Goal: Information Seeking & Learning: Learn about a topic

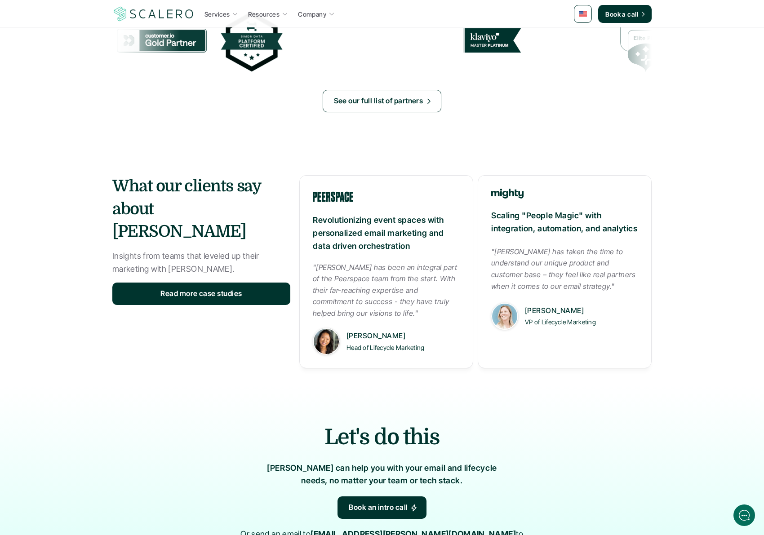
scroll to position [1296, 0]
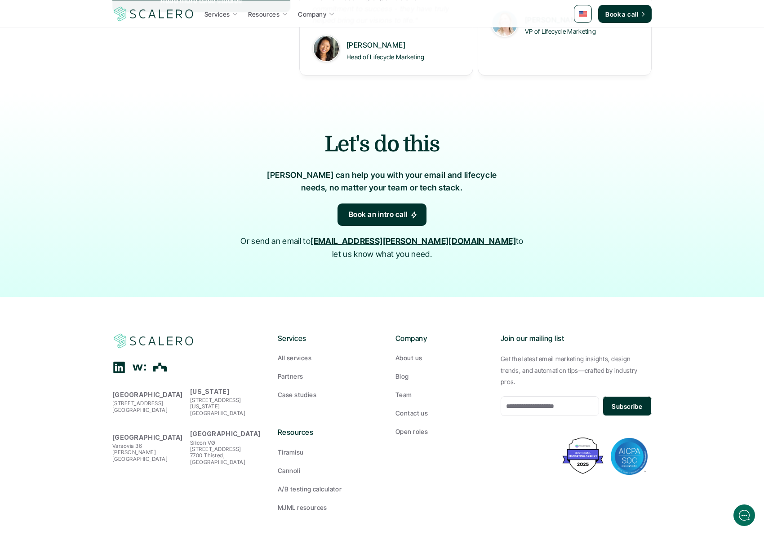
click at [415, 427] on p "Open roles" at bounding box center [412, 431] width 32 height 9
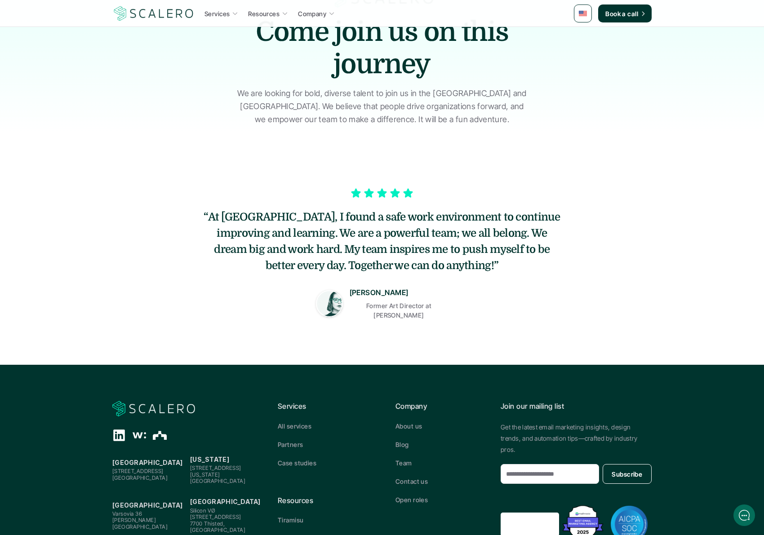
scroll to position [173, 0]
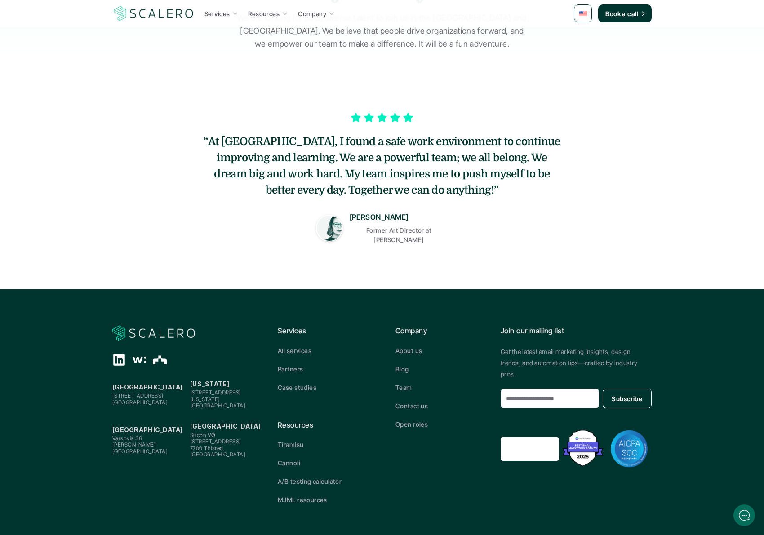
click at [136, 358] on icon at bounding box center [139, 359] width 13 height 13
click at [129, 355] on div at bounding box center [139, 359] width 54 height 13
click at [133, 355] on icon at bounding box center [139, 359] width 13 height 13
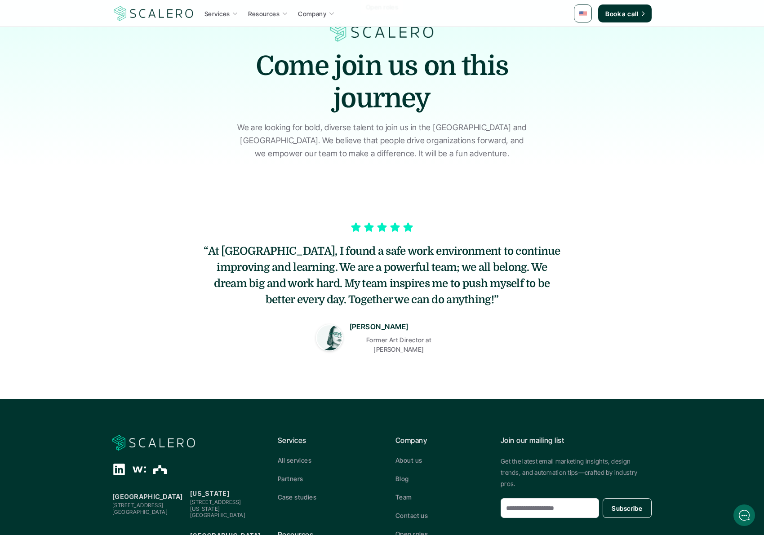
scroll to position [0, 0]
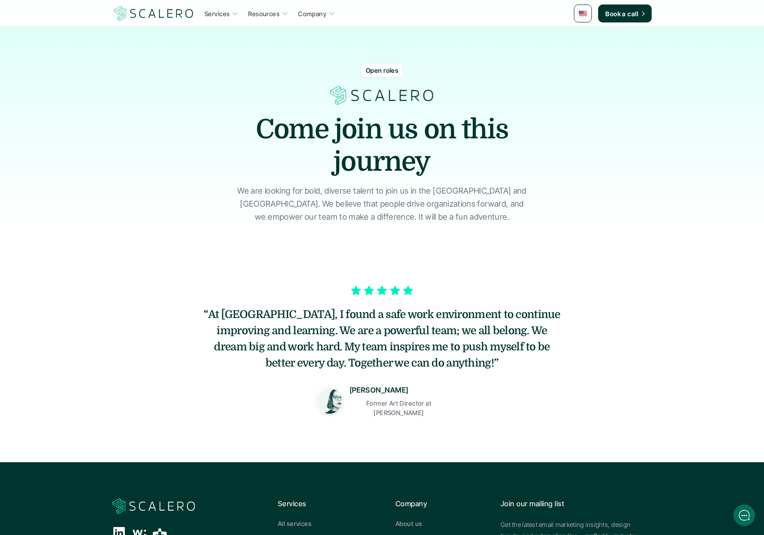
click at [217, 13] on p "Services" at bounding box center [217, 13] width 25 height 9
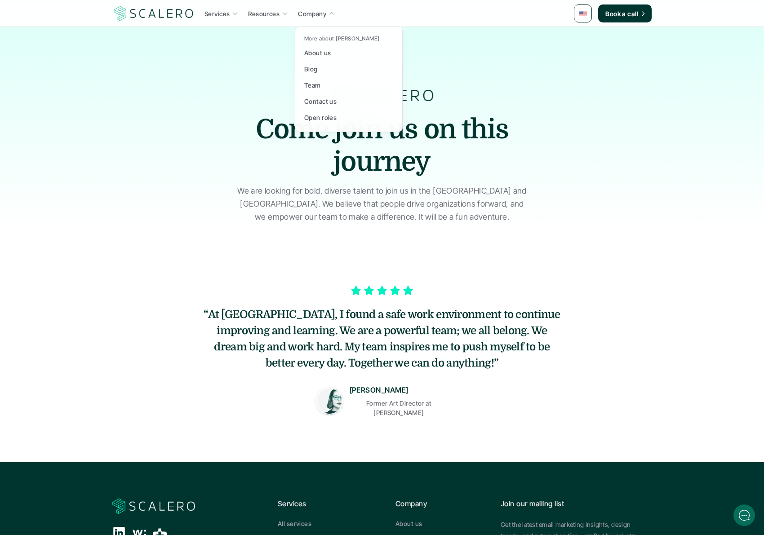
click at [325, 17] on div at bounding box center [349, 68] width 108 height 127
click at [324, 15] on p "Company" at bounding box center [312, 13] width 28 height 9
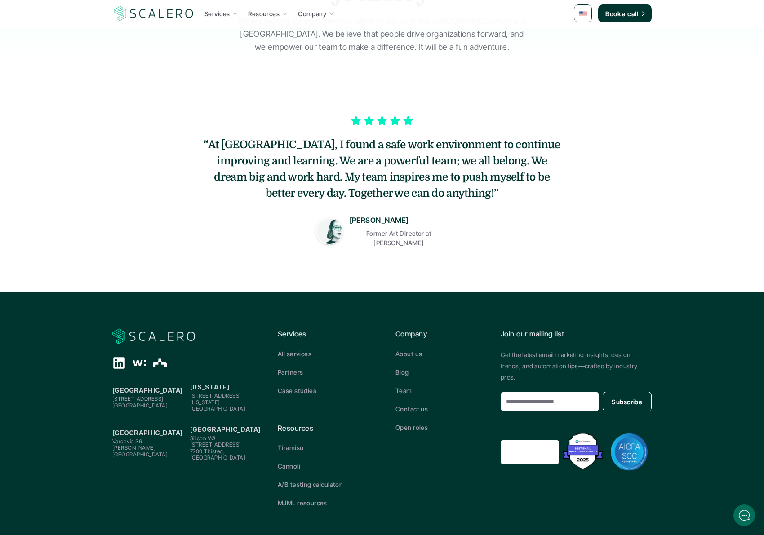
scroll to position [173, 0]
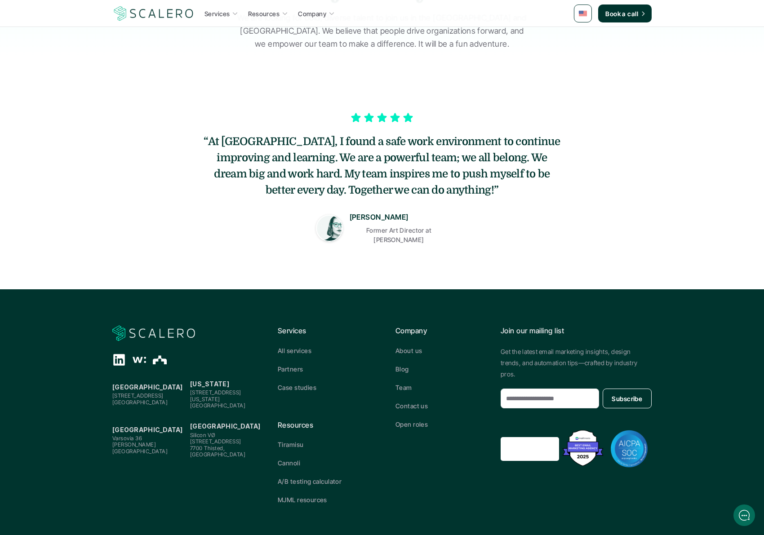
click at [415, 326] on p "Company" at bounding box center [441, 332] width 91 height 12
click at [409, 348] on p "About us" at bounding box center [409, 350] width 27 height 9
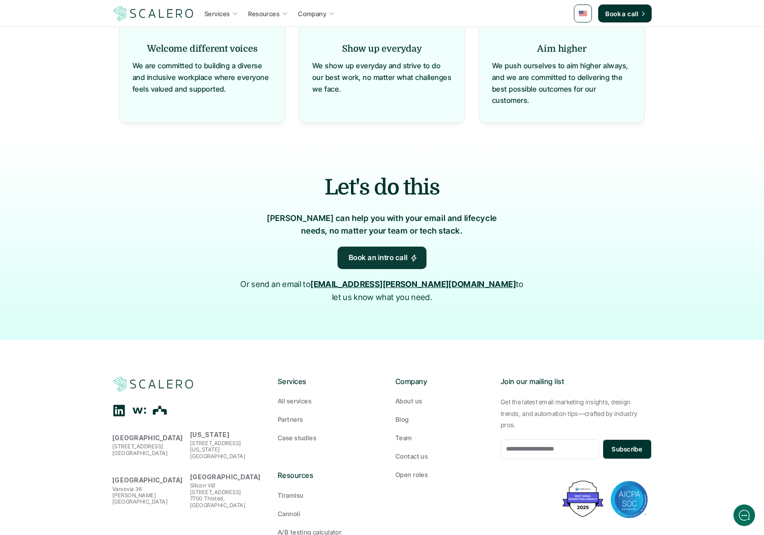
scroll to position [859, 0]
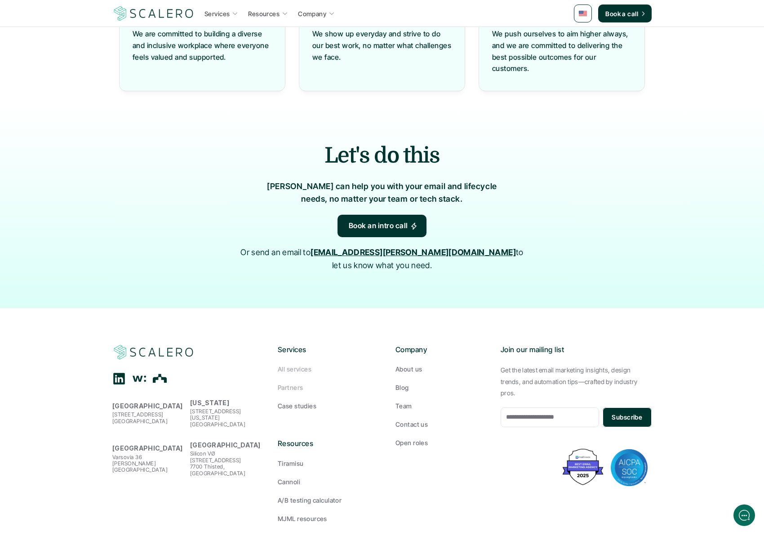
click at [297, 402] on p "Case studies" at bounding box center [297, 406] width 39 height 9
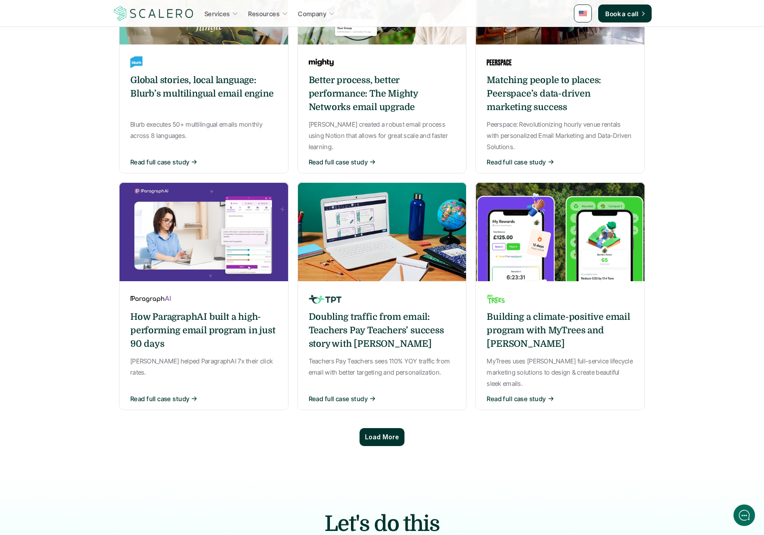
scroll to position [512, 0]
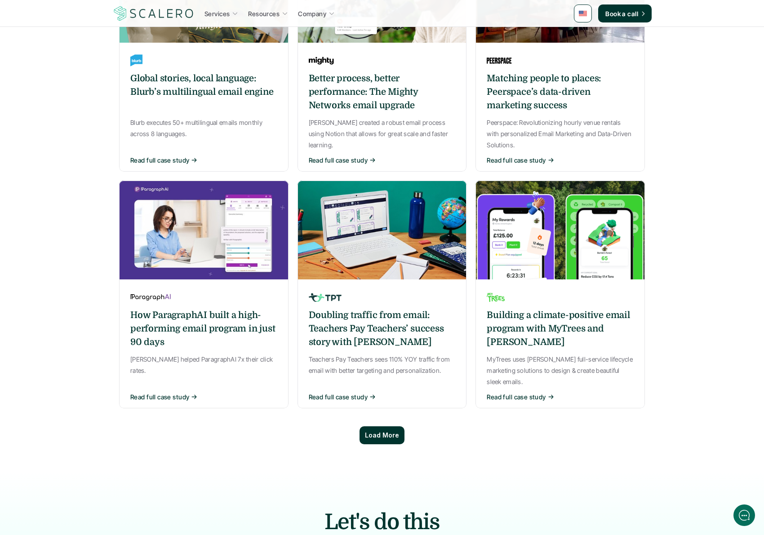
click at [398, 427] on div "Load More" at bounding box center [382, 436] width 45 height 18
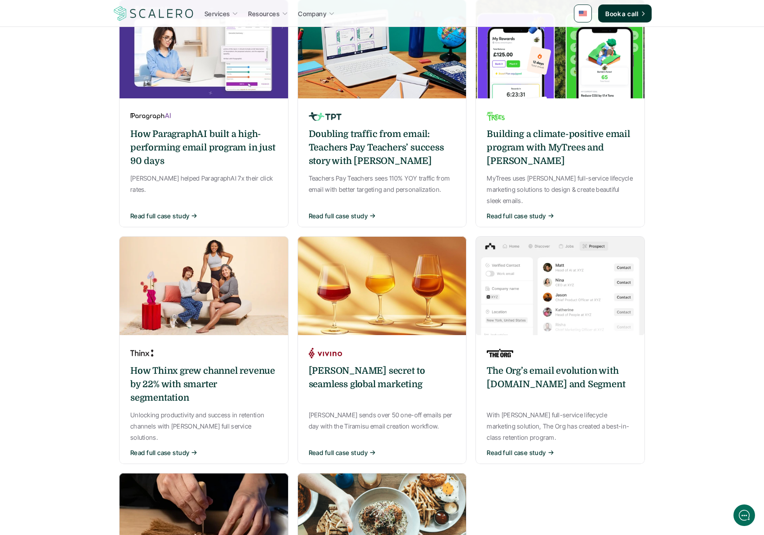
scroll to position [683, 0]
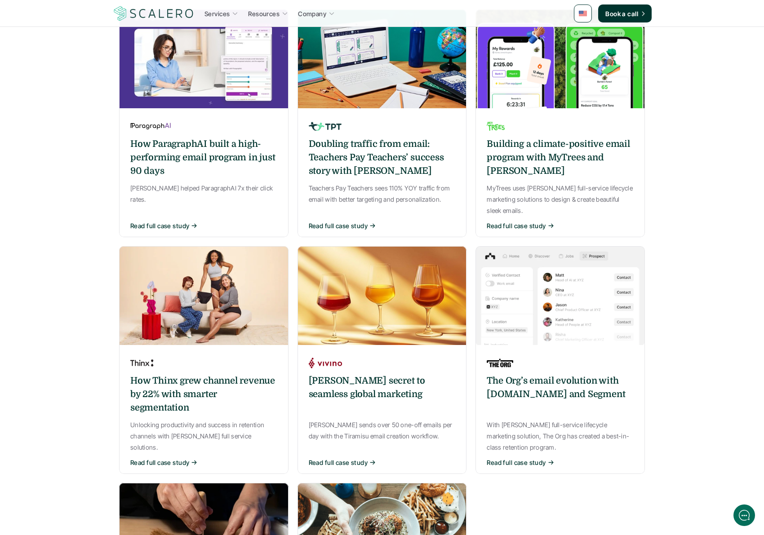
click at [172, 221] on p "Read full case study" at bounding box center [159, 225] width 59 height 9
click at [174, 194] on html "Services Resources Company Book a call Case studies How our customers have foun…" at bounding box center [382, 273] width 764 height 1912
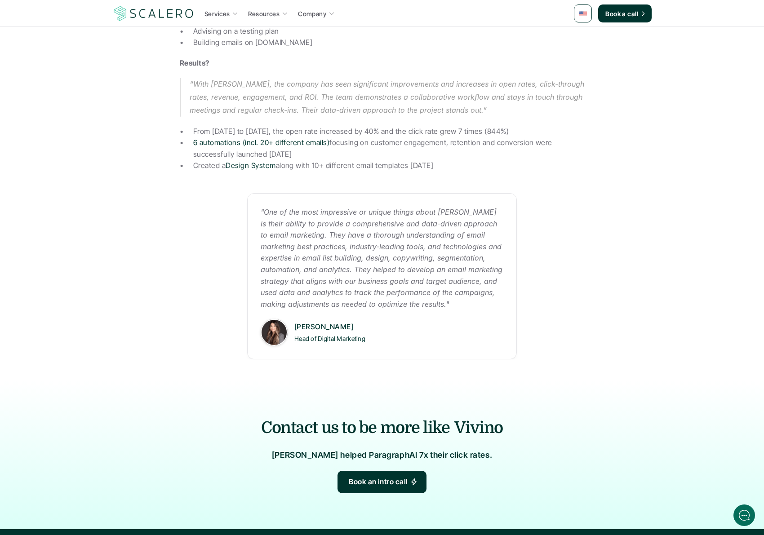
scroll to position [371, 0]
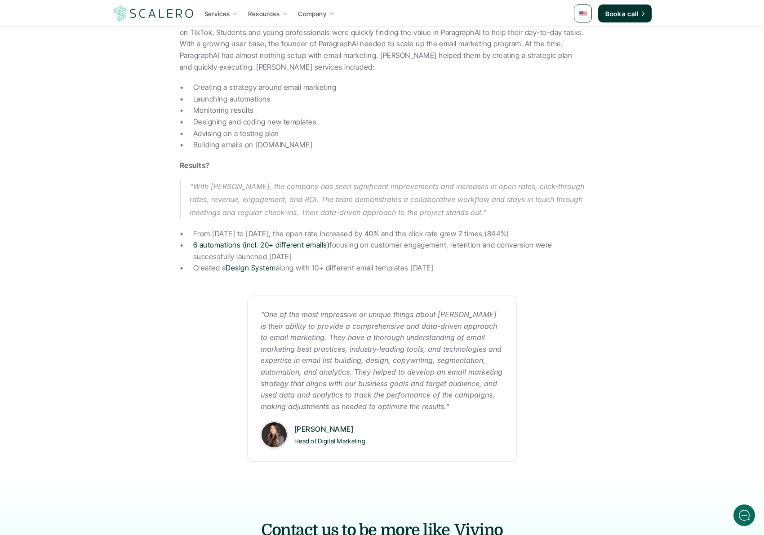
click at [181, 209] on blockquote "“With [PERSON_NAME], the company has seen significant improvements and increase…" at bounding box center [382, 199] width 405 height 39
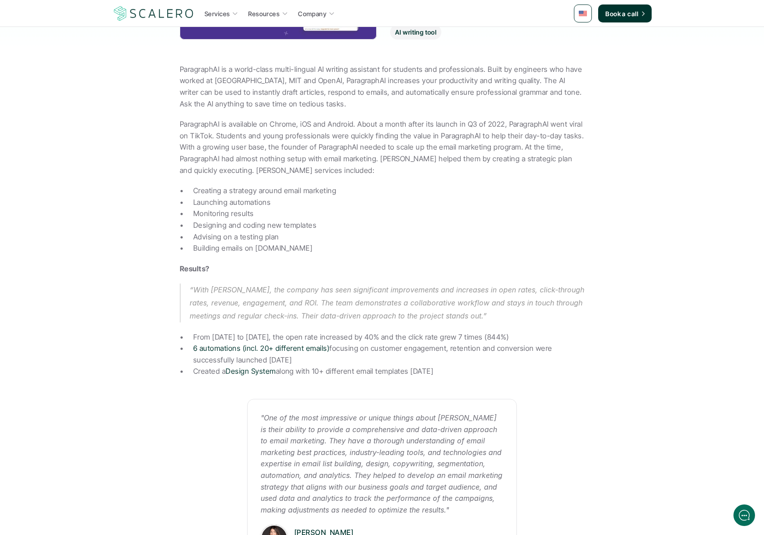
scroll to position [0, 0]
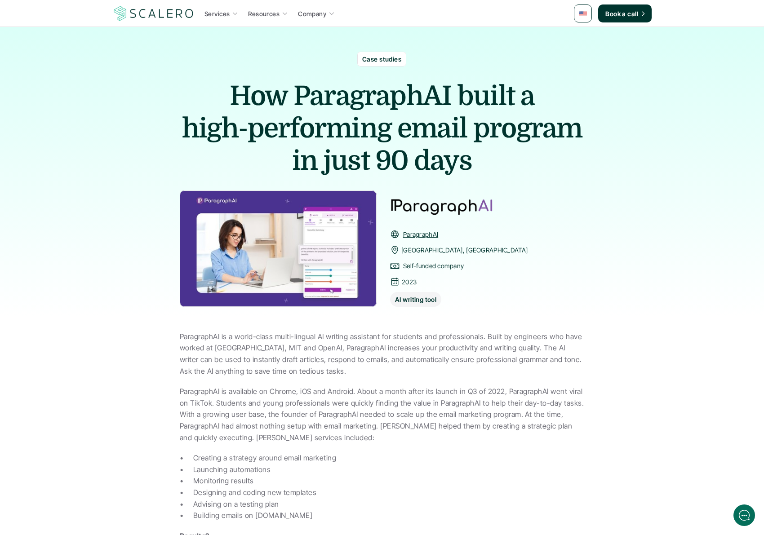
click at [396, 282] on icon at bounding box center [394, 281] width 9 height 9
drag, startPoint x: 403, startPoint y: 284, endPoint x: 411, endPoint y: 284, distance: 8.1
click at [411, 284] on p "2023" at bounding box center [409, 282] width 15 height 11
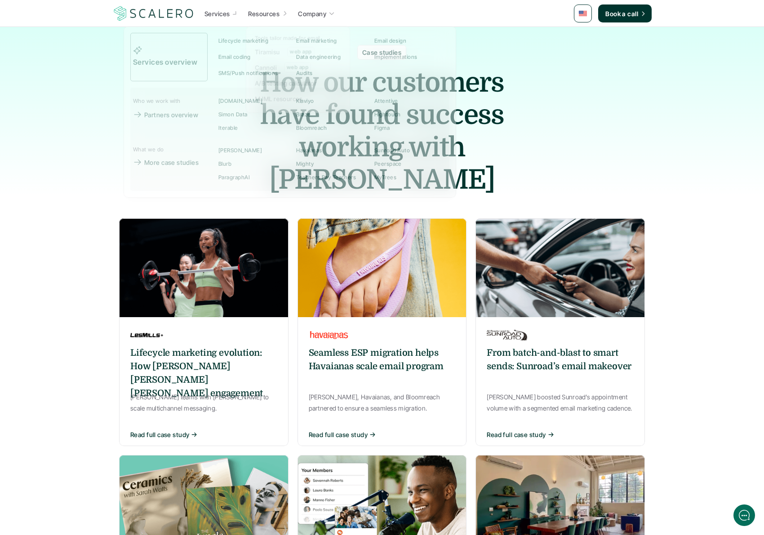
click at [154, 13] on img at bounding box center [153, 13] width 83 height 17
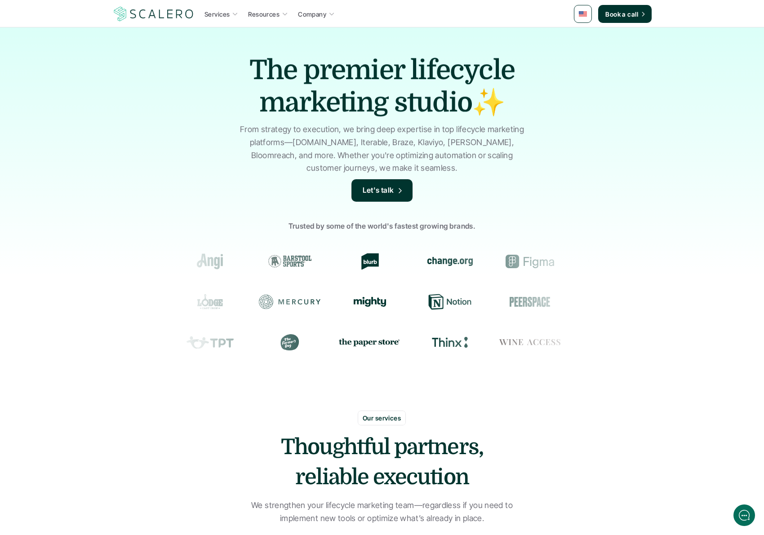
click at [259, 297] on icon at bounding box center [290, 302] width 62 height 14
click at [259, 300] on icon at bounding box center [290, 302] width 62 height 14
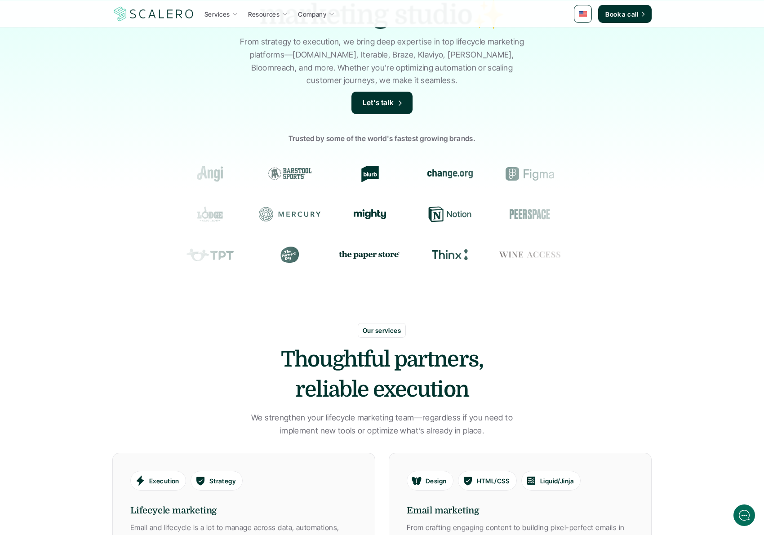
scroll to position [87, 0]
